Goal: Task Accomplishment & Management: Manage account settings

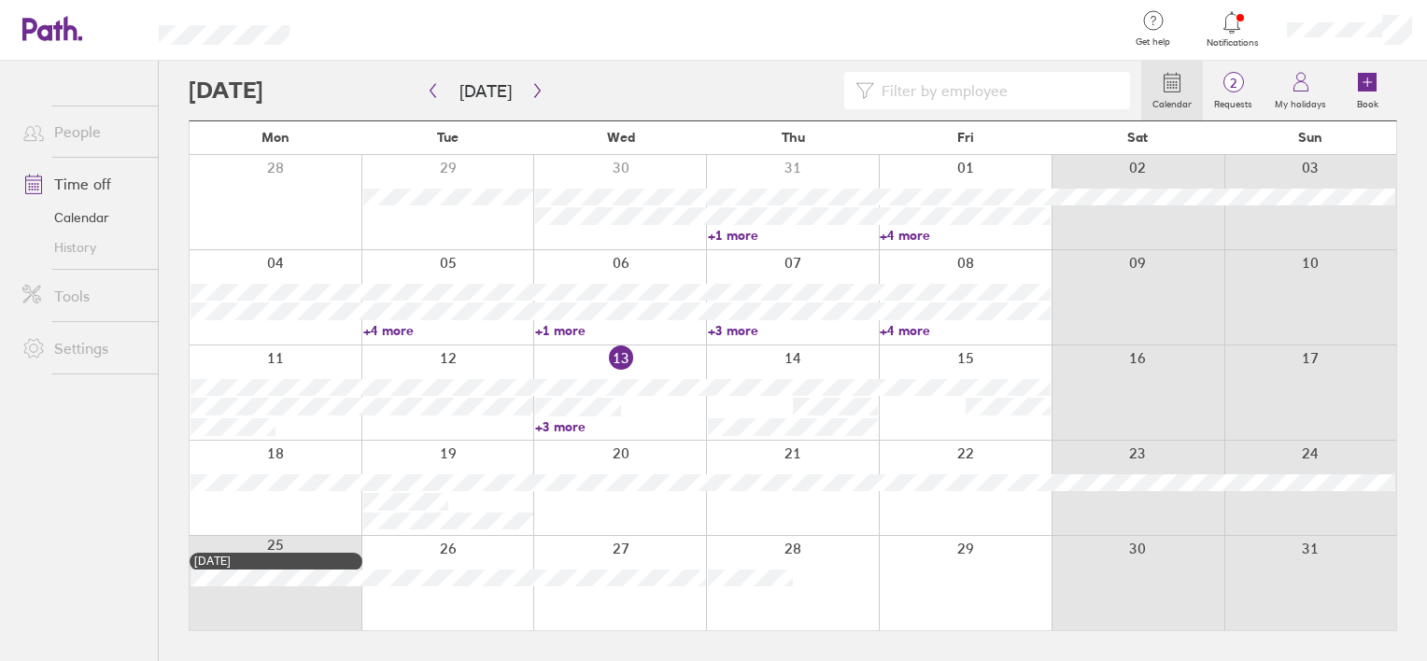
click at [1232, 16] on icon at bounding box center [1232, 22] width 22 height 22
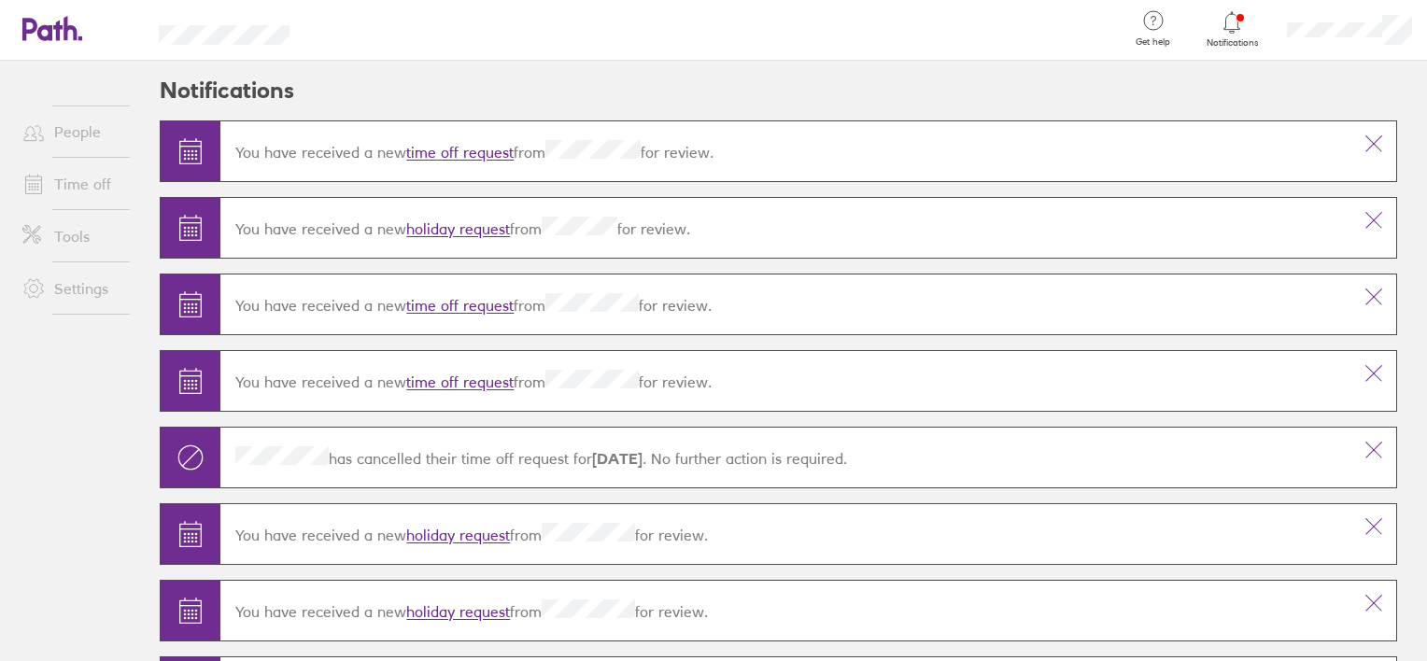
click at [488, 150] on link "time off request" at bounding box center [459, 153] width 107 height 19
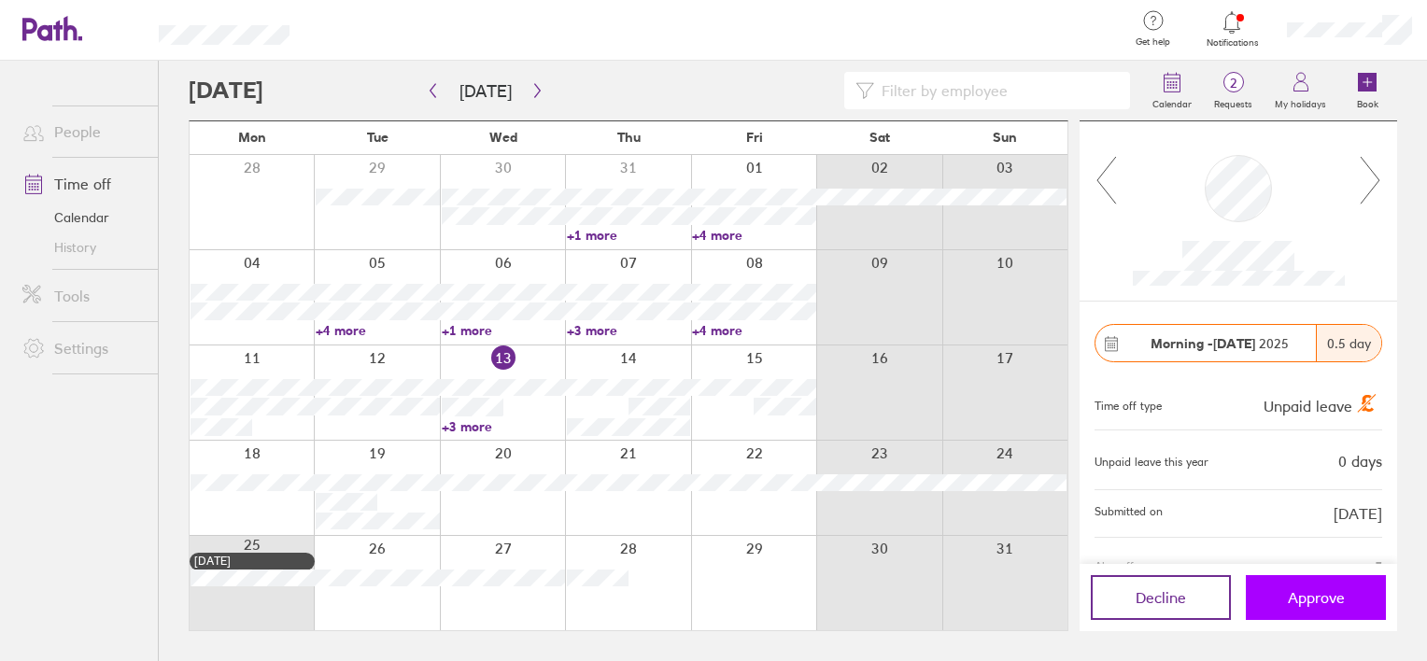
click at [1291, 587] on button "Approve" at bounding box center [1316, 597] width 140 height 45
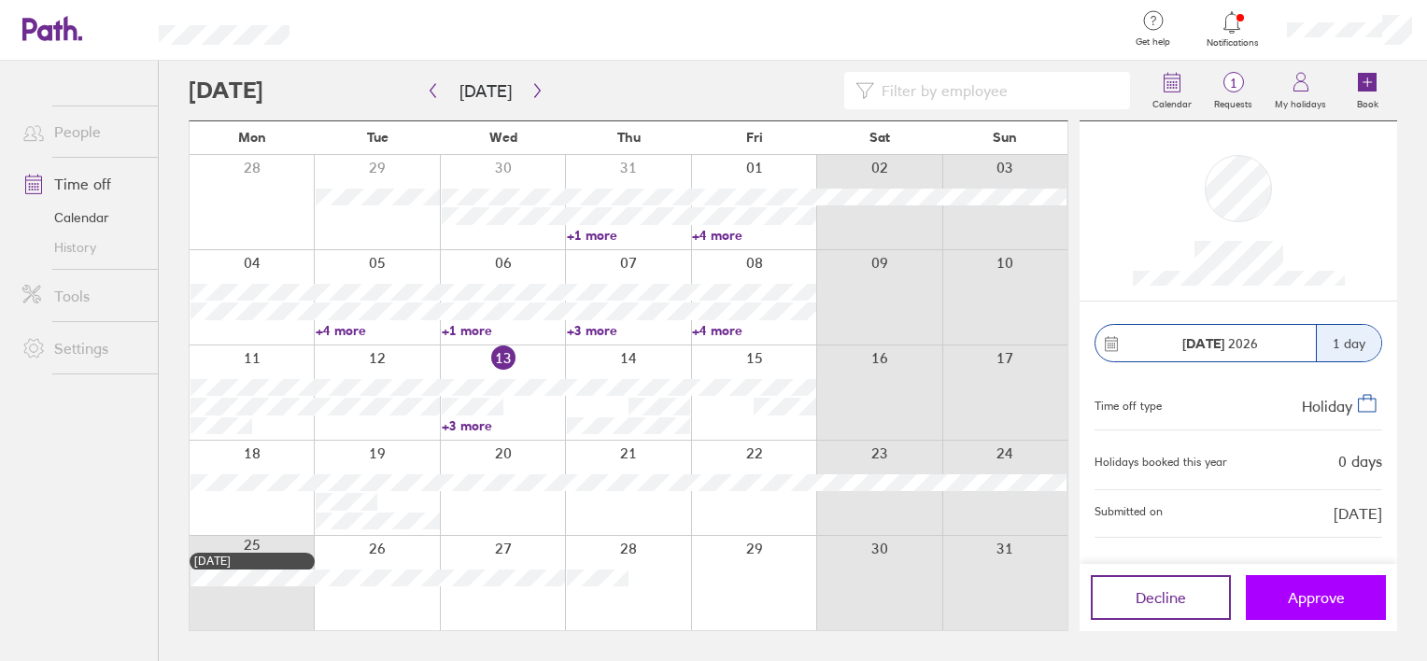
click at [1314, 591] on span "Approve" at bounding box center [1316, 597] width 57 height 17
